Goal: Navigation & Orientation: Find specific page/section

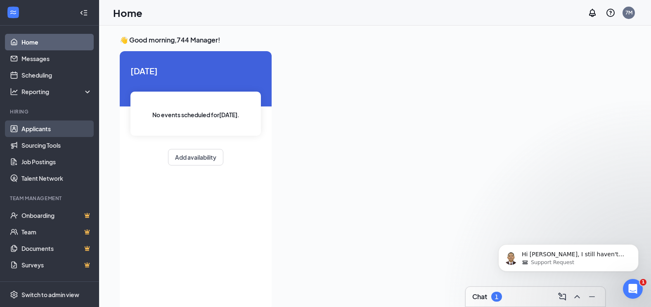
click at [36, 129] on link "Applicants" at bounding box center [56, 129] width 71 height 17
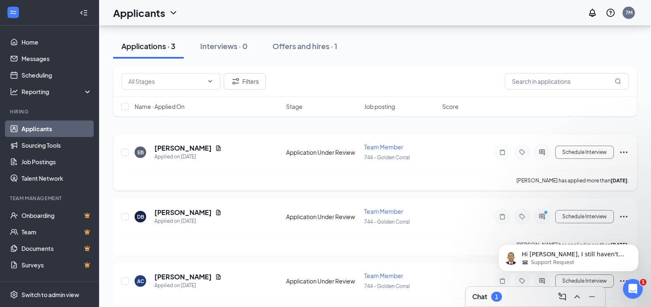
scroll to position [47, 0]
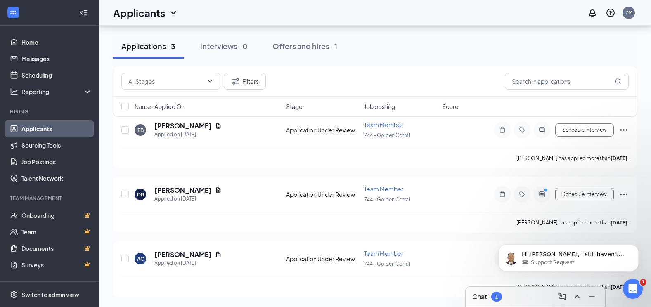
click at [38, 126] on link "Applicants" at bounding box center [56, 129] width 71 height 17
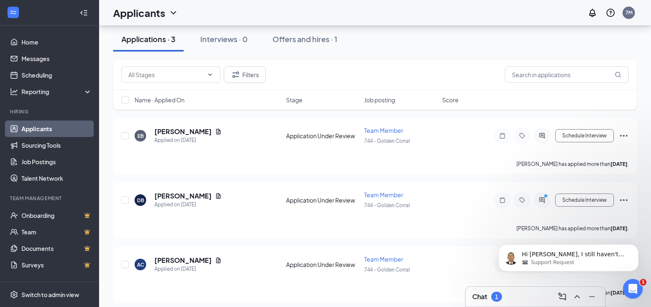
scroll to position [47, 0]
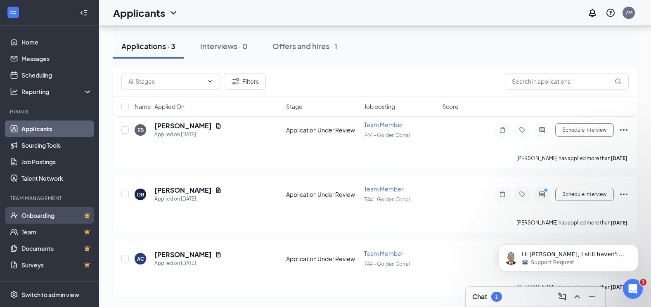
click at [45, 211] on link "Onboarding" at bounding box center [56, 215] width 71 height 17
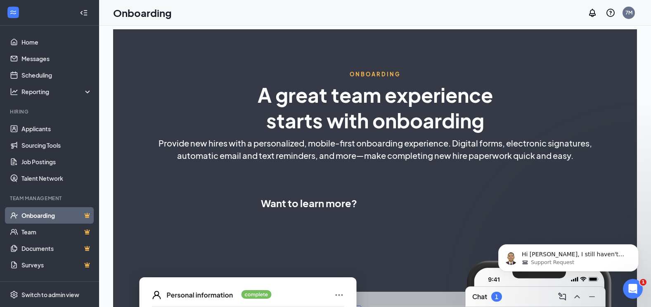
select select "US"
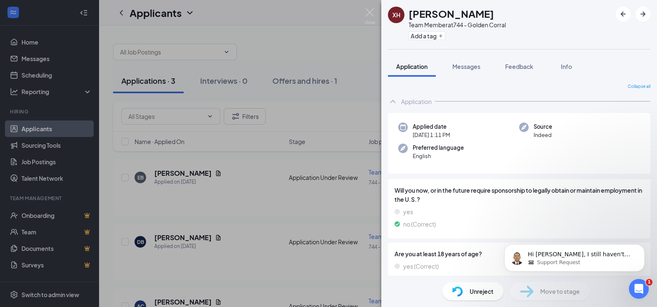
click at [33, 129] on div "XH [PERSON_NAME] Team Member at 744 - Golden Corral Add a tag Application Messa…" at bounding box center [328, 153] width 657 height 307
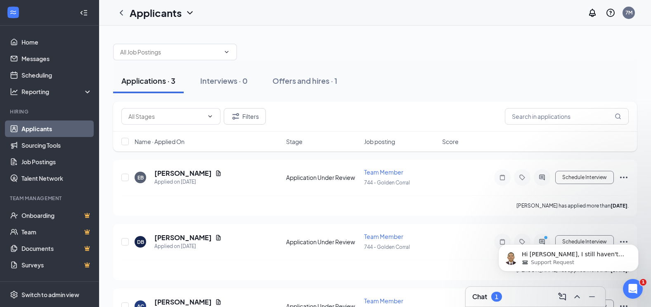
click at [33, 129] on link "Applicants" at bounding box center [56, 129] width 71 height 17
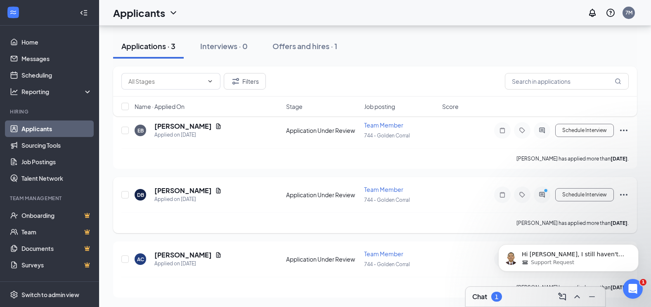
scroll to position [47, 0]
click at [386, 251] on span "Team Member" at bounding box center [383, 253] width 39 height 7
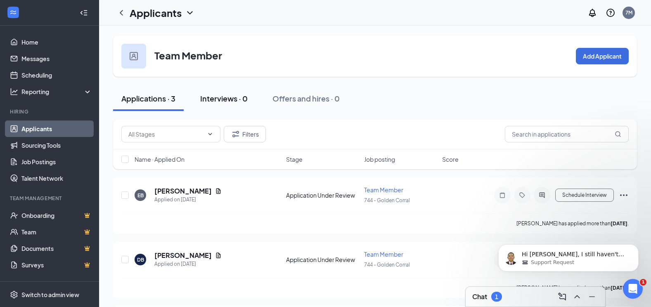
click at [227, 96] on div "Interviews · 0" at bounding box center [223, 98] width 47 height 10
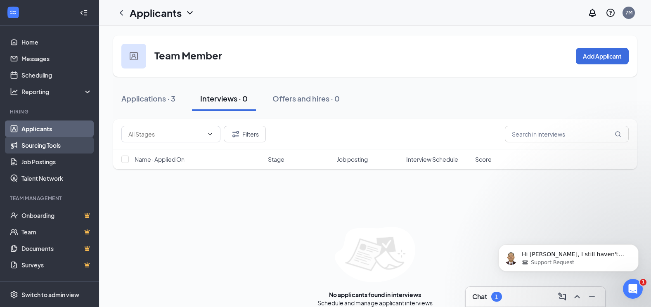
click at [39, 146] on link "Sourcing Tools" at bounding box center [56, 145] width 71 height 17
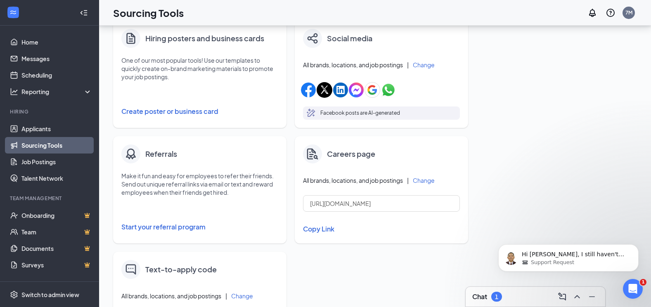
scroll to position [222, 0]
